Goal: Information Seeking & Learning: Learn about a topic

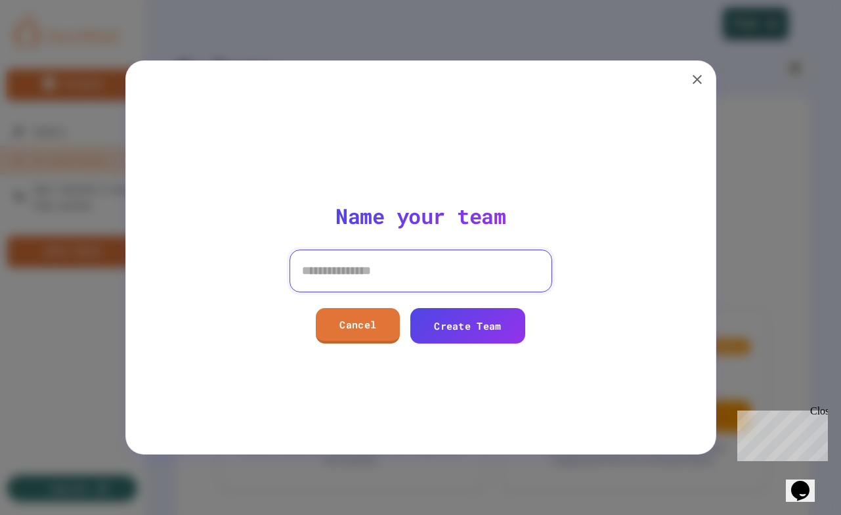
click at [420, 283] on input at bounding box center [421, 271] width 263 height 42
type input "*******"
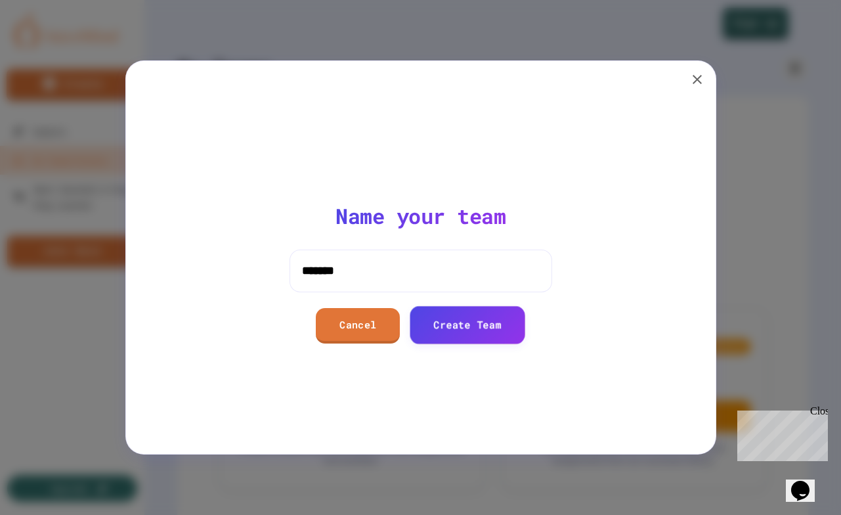
click at [484, 335] on link "Create Team" at bounding box center [468, 324] width 116 height 37
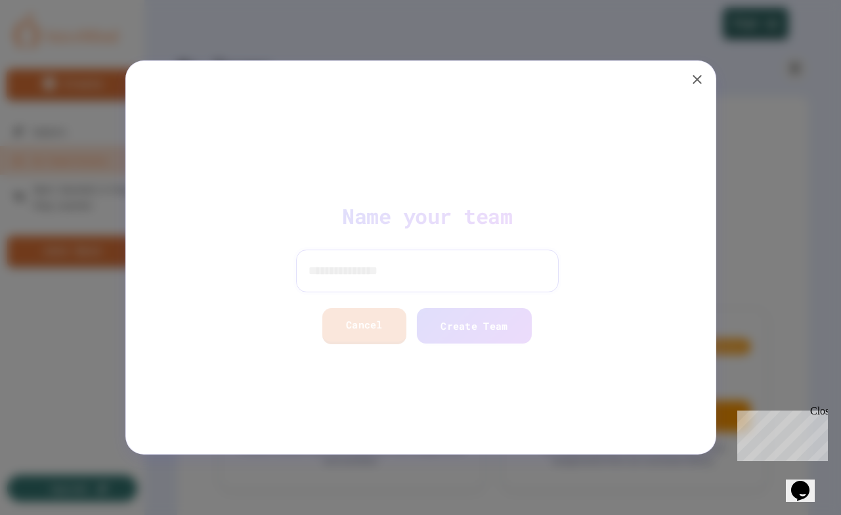
click at [380, 276] on input at bounding box center [421, 271] width 263 height 42
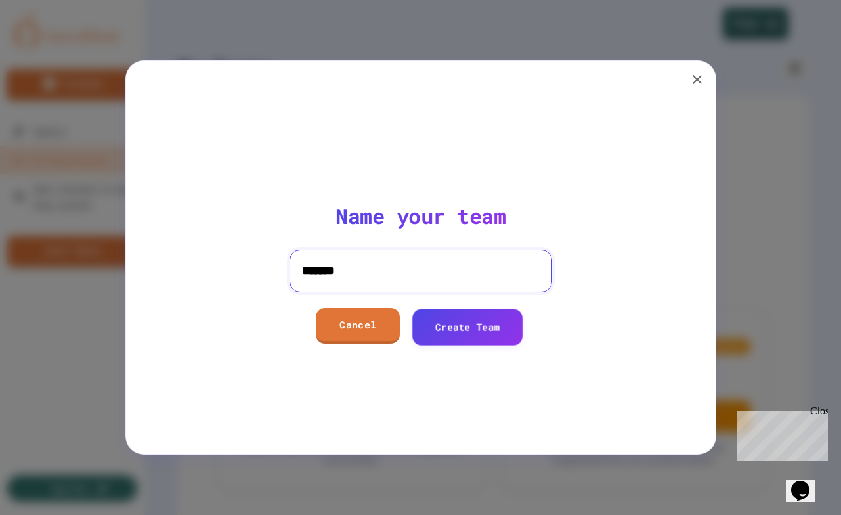
type input "*******"
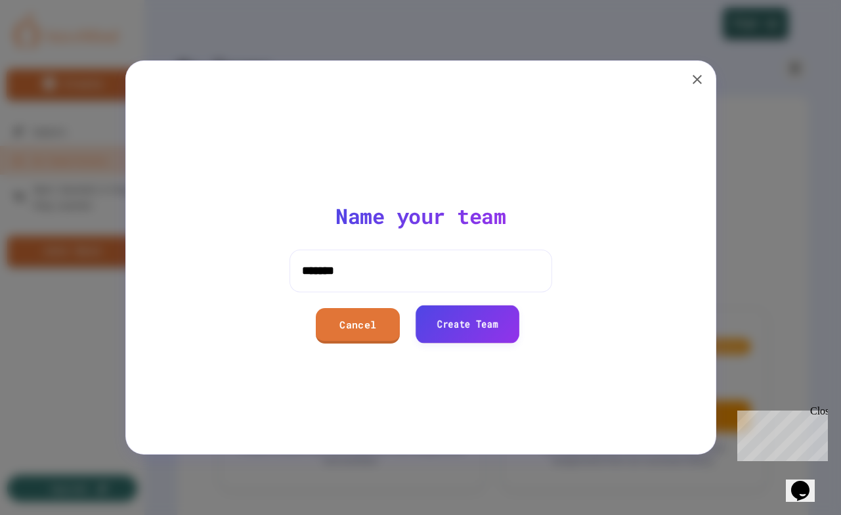
click at [467, 333] on link "Create Team" at bounding box center [468, 323] width 104 height 37
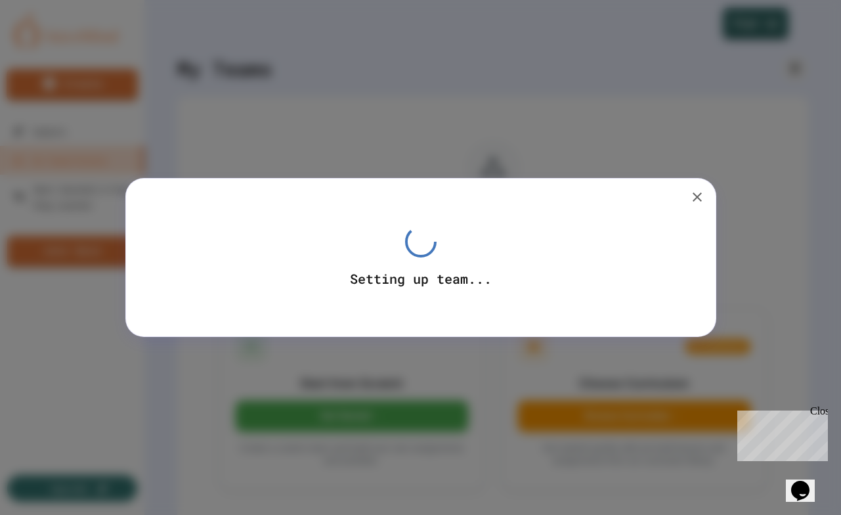
click at [699, 194] on icon "button" at bounding box center [697, 196] width 9 height 9
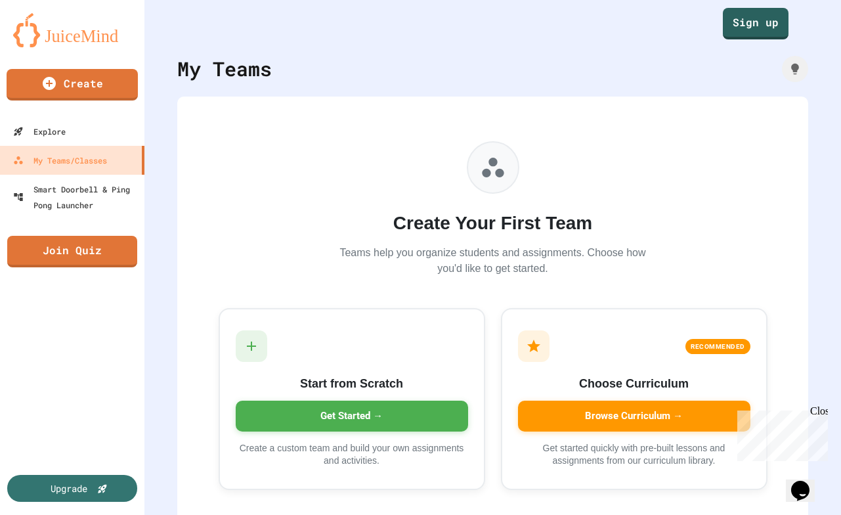
scroll to position [19, 0]
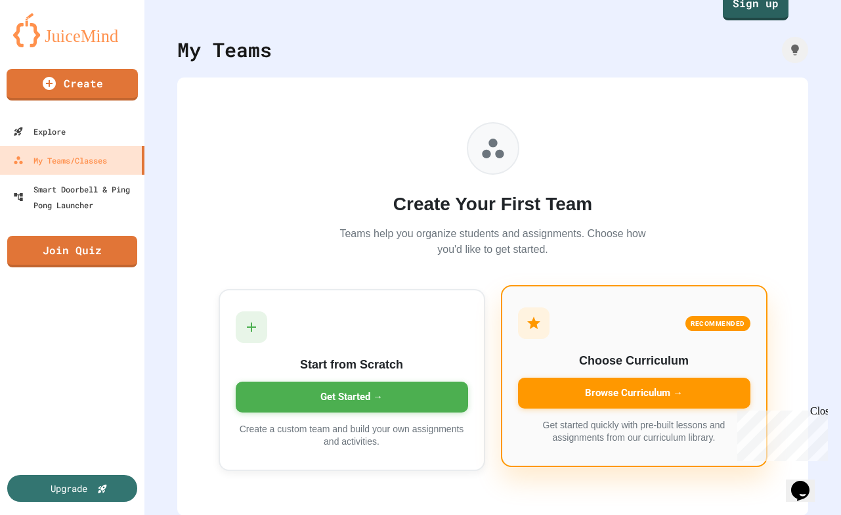
click at [616, 392] on div "Browse Curriculum →" at bounding box center [634, 393] width 232 height 31
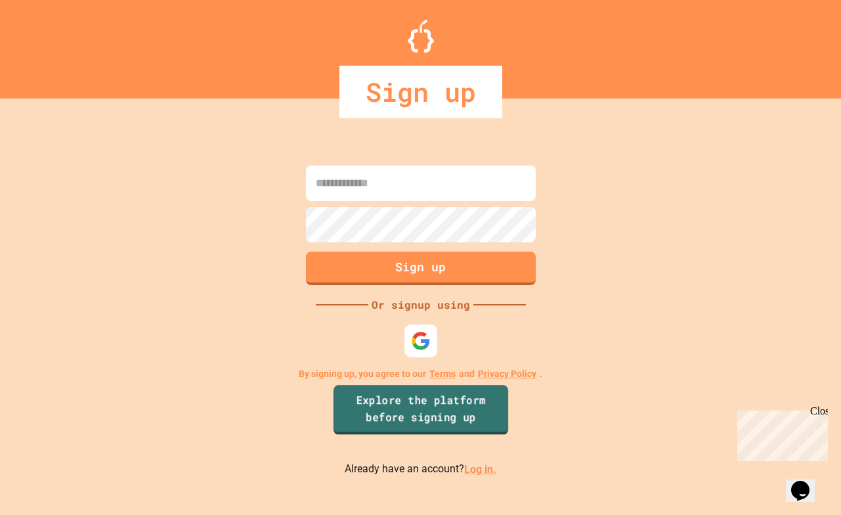
click at [416, 414] on link "Explore the platform before signing up" at bounding box center [420, 410] width 175 height 50
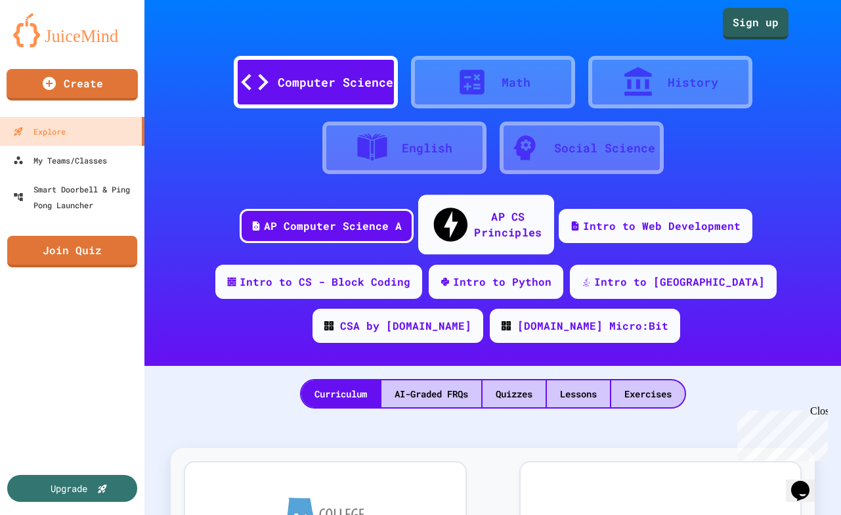
click at [485, 219] on div "AP CS Principles" at bounding box center [508, 224] width 68 height 32
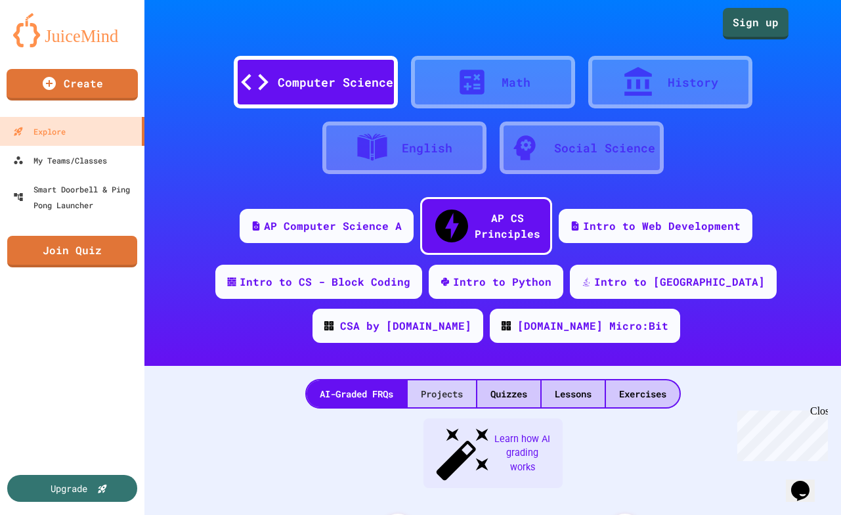
click at [444, 380] on div "Projects" at bounding box center [442, 393] width 68 height 27
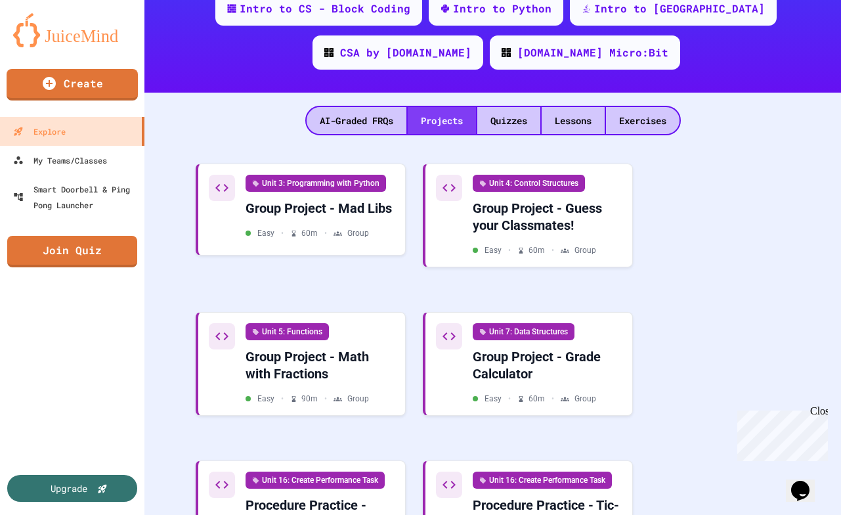
scroll to position [275, 0]
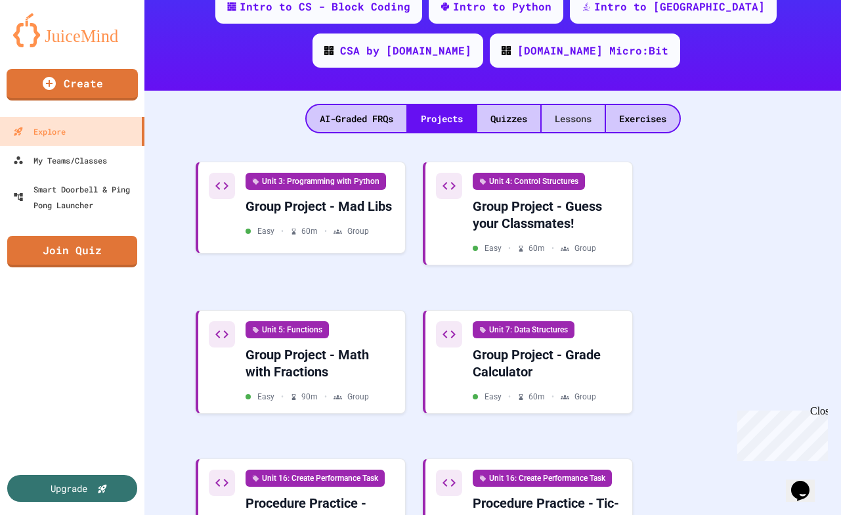
click at [571, 105] on div "Lessons" at bounding box center [573, 118] width 63 height 27
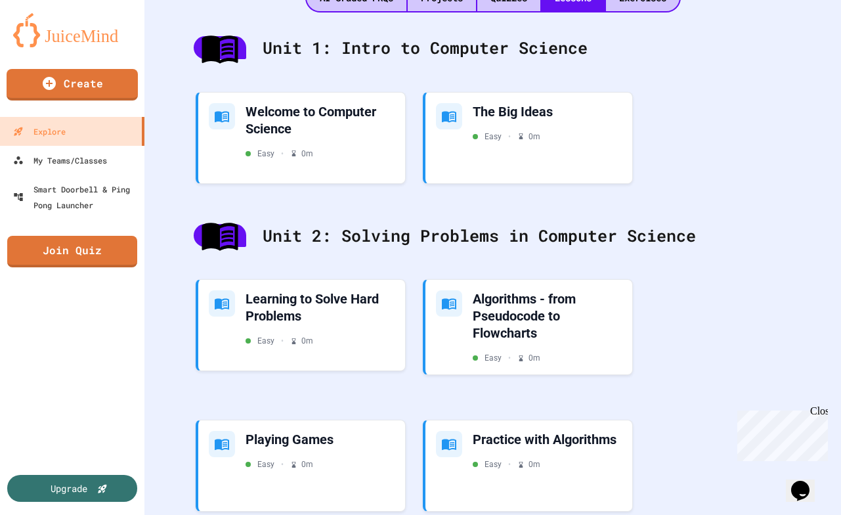
scroll to position [382, 0]
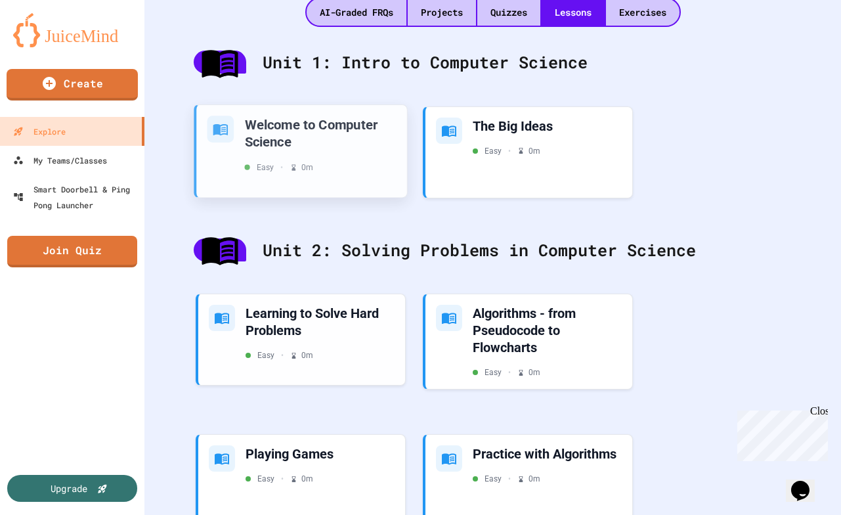
click at [326, 116] on div "Welcome to Computer Science" at bounding box center [321, 133] width 152 height 35
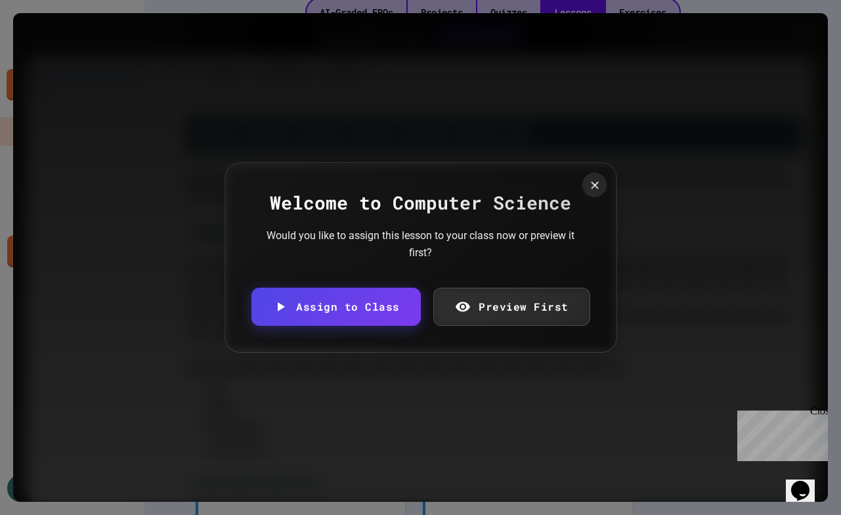
click at [588, 186] on icon at bounding box center [594, 185] width 12 height 12
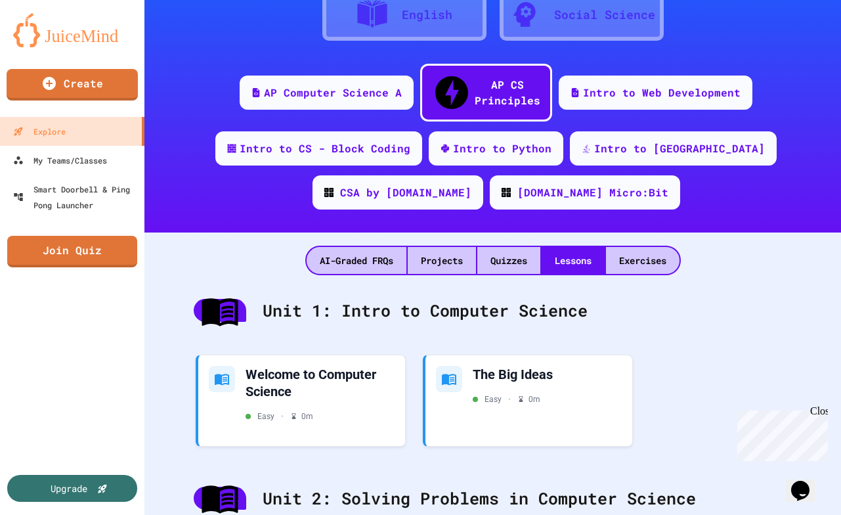
scroll to position [203, 0]
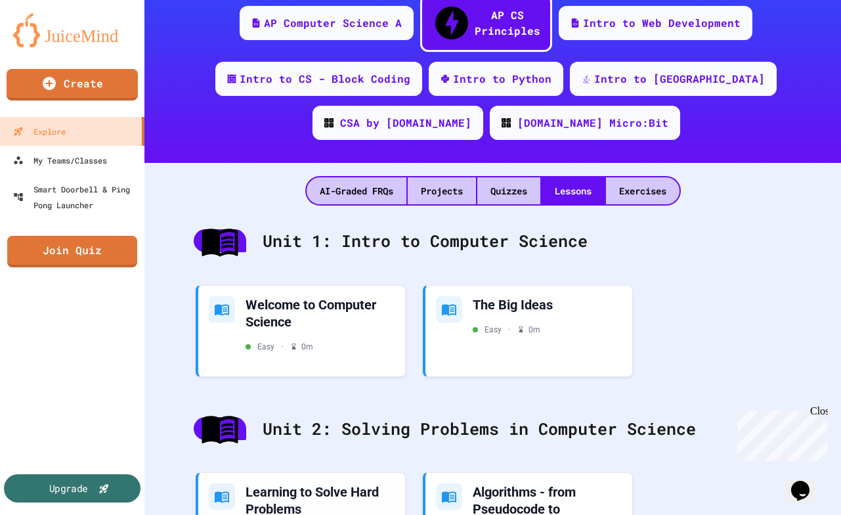
click at [86, 488] on div "Upgrade" at bounding box center [68, 488] width 39 height 14
